Goal: Task Accomplishment & Management: Manage account settings

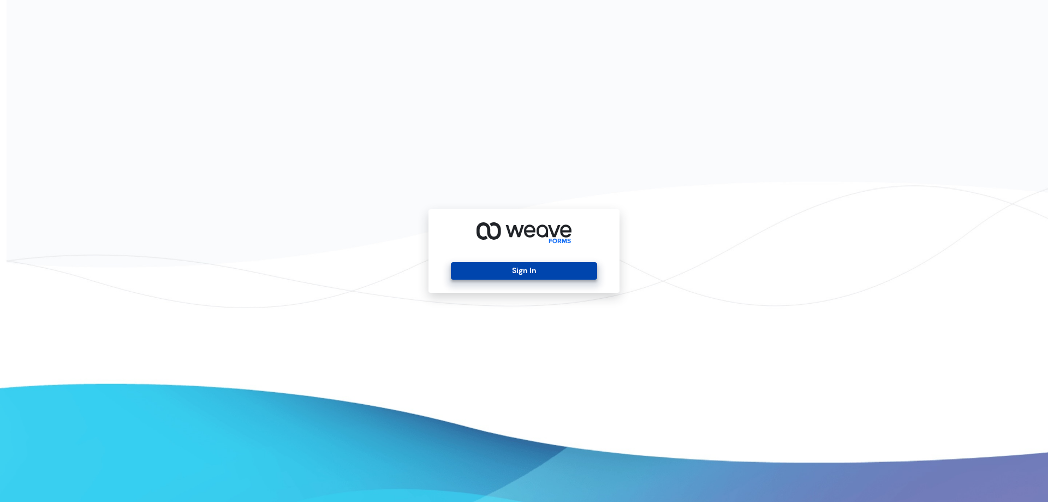
click at [533, 264] on button "Sign In" at bounding box center [524, 270] width 146 height 17
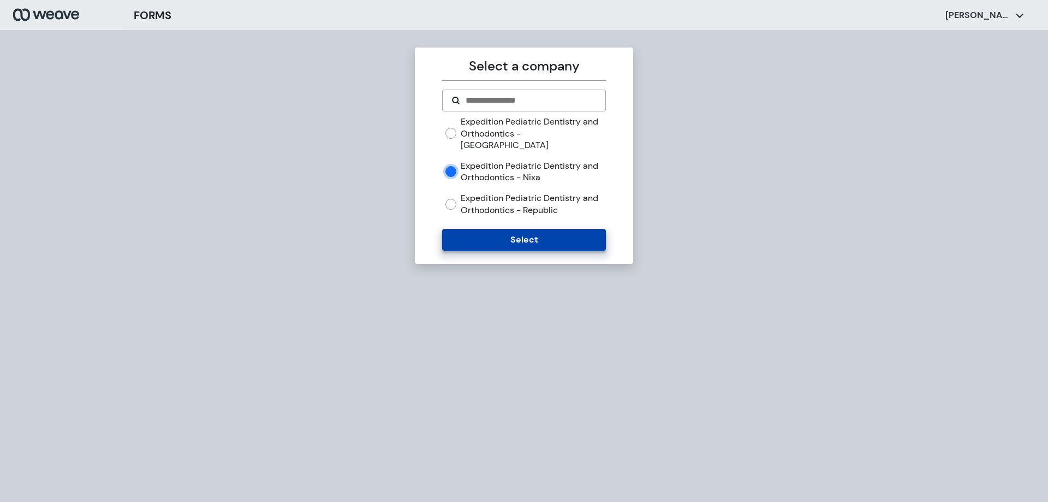
click at [508, 229] on button "Select" at bounding box center [523, 240] width 163 height 22
